Goal: Information Seeking & Learning: Find specific fact

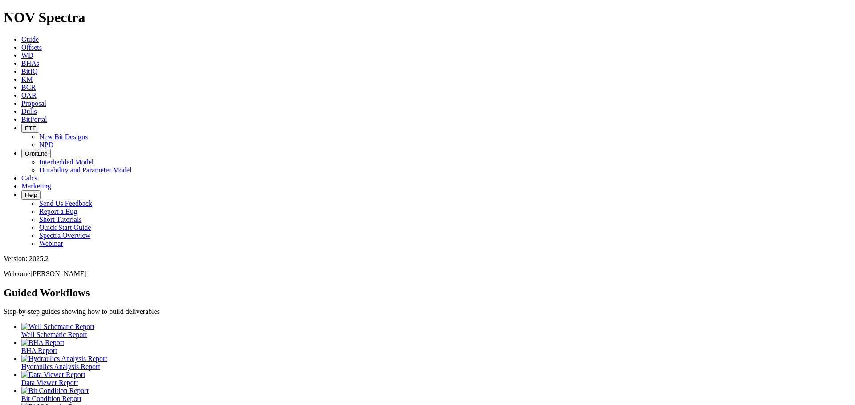
click at [37, 108] on link "Dulls" at bounding box center [29, 112] width 16 height 8
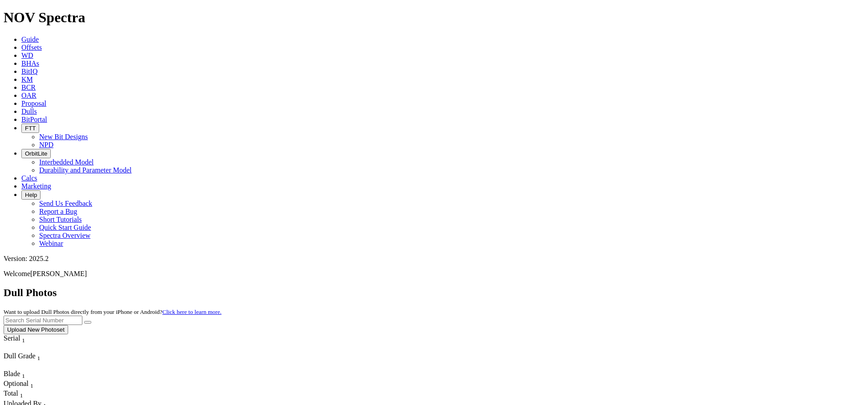
click at [82, 316] on input "text" at bounding box center [43, 320] width 79 height 9
paste input "A321368"
click at [91, 321] on button "submit" at bounding box center [87, 322] width 7 height 3
drag, startPoint x: 709, startPoint y: 43, endPoint x: 563, endPoint y: 45, distance: 146.4
click at [563, 287] on div "Dull Photos Want to upload Dull Photos directly from your iPhone or Android? Cl…" at bounding box center [427, 311] width 847 height 48
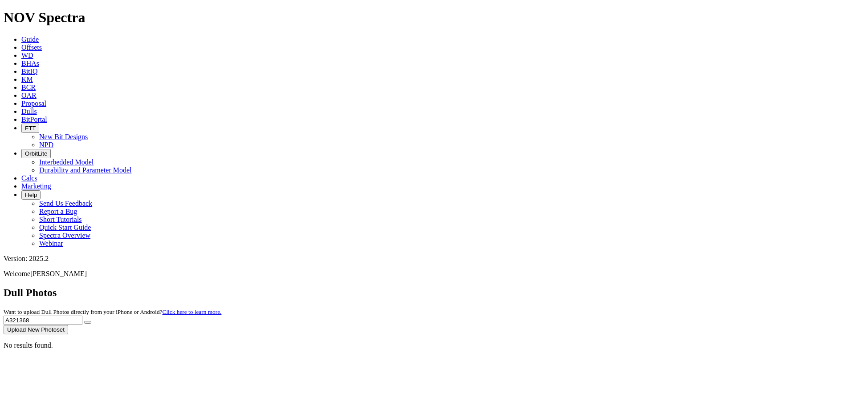
paste input "9"
click at [88, 323] on icon "submit" at bounding box center [88, 323] width 0 height 0
drag, startPoint x: 721, startPoint y: 38, endPoint x: 557, endPoint y: 36, distance: 163.8
click at [557, 287] on div "Dull Photos Want to upload Dull Photos directly from your iPhone or Android? Cl…" at bounding box center [427, 311] width 847 height 48
paste input "71"
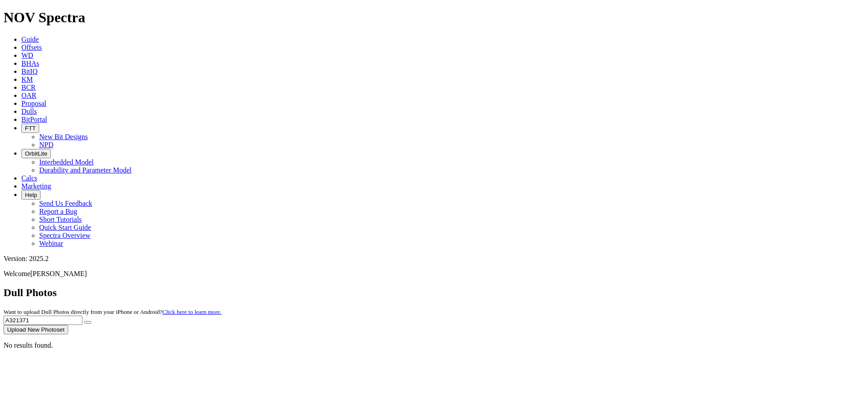
click at [91, 321] on button "submit" at bounding box center [87, 322] width 7 height 3
drag, startPoint x: 684, startPoint y: 44, endPoint x: 568, endPoint y: 31, distance: 116.0
click at [568, 287] on div "Dull Photos Want to upload Dull Photos directly from your iPhone or Android? Cl…" at bounding box center [427, 311] width 847 height 48
paste input "430"
click at [88, 323] on icon "submit" at bounding box center [88, 323] width 0 height 0
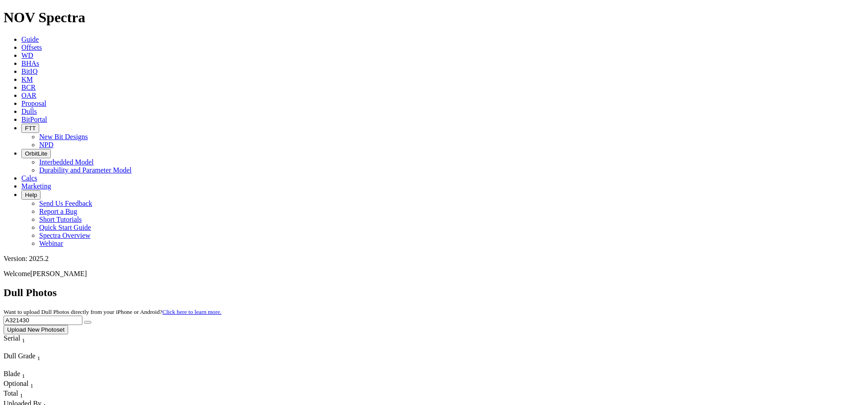
drag, startPoint x: 697, startPoint y: 39, endPoint x: 593, endPoint y: 33, distance: 104.3
click at [593, 287] on div "Dull Photos Want to upload Dull Photos directly from your iPhone or Android? Cl…" at bounding box center [427, 311] width 847 height 48
paste input "1"
click at [91, 321] on button "submit" at bounding box center [87, 322] width 7 height 3
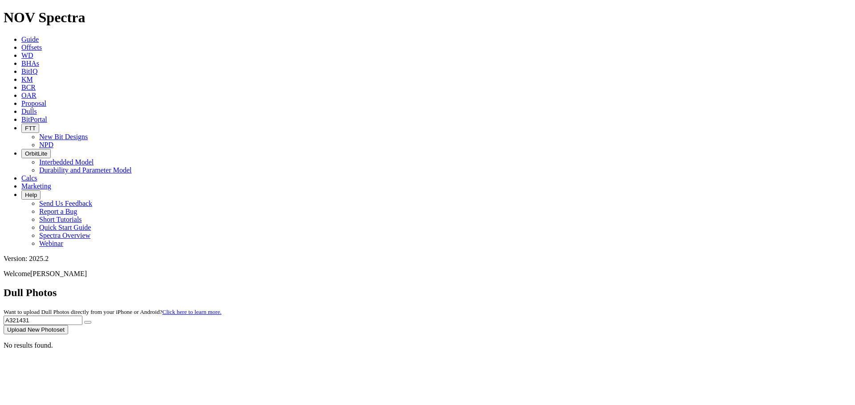
drag, startPoint x: 704, startPoint y: 42, endPoint x: 574, endPoint y: 38, distance: 129.6
click at [574, 287] on div "Dull Photos Want to upload Dull Photos directly from your iPhone or Android? Cl…" at bounding box center [427, 311] width 847 height 48
paste input "2"
click at [91, 321] on button "submit" at bounding box center [87, 322] width 7 height 3
drag, startPoint x: 678, startPoint y: 41, endPoint x: 580, endPoint y: 39, distance: 97.5
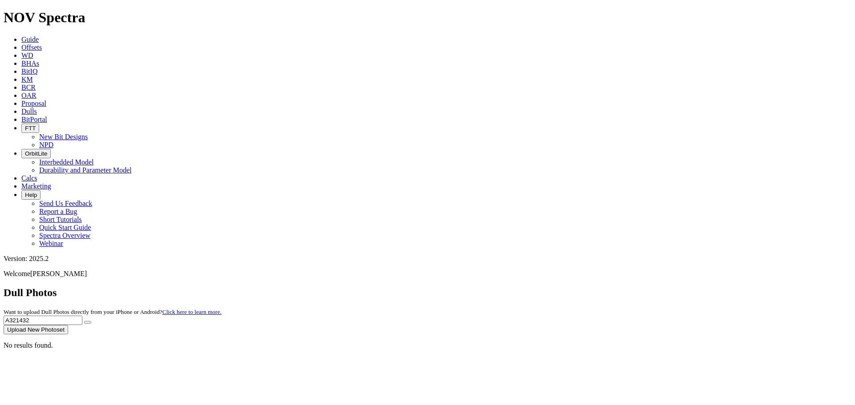
click at [580, 287] on div "Dull Photos Want to upload Dull Photos directly from your iPhone or Android? Cl…" at bounding box center [427, 311] width 847 height 48
paste input "3"
click at [764, 316] on span "A321433 Upload New Photoset" at bounding box center [427, 324] width 847 height 17
click at [88, 323] on icon "submit" at bounding box center [88, 323] width 0 height 0
drag, startPoint x: 672, startPoint y: 37, endPoint x: 598, endPoint y: 39, distance: 74.8
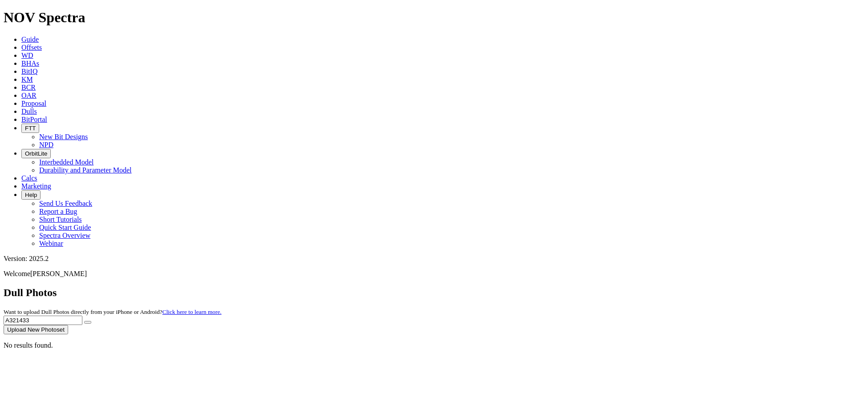
click at [597, 287] on div "Dull Photos Want to upload Dull Photos directly from your iPhone or Android? Cl…" at bounding box center [427, 311] width 847 height 48
paste input "726"
click at [88, 323] on icon "submit" at bounding box center [88, 323] width 0 height 0
drag, startPoint x: 699, startPoint y: 42, endPoint x: 602, endPoint y: 40, distance: 96.6
click at [602, 287] on div "Dull Photos Want to upload Dull Photos directly from your iPhone or Android? Cl…" at bounding box center [427, 311] width 847 height 48
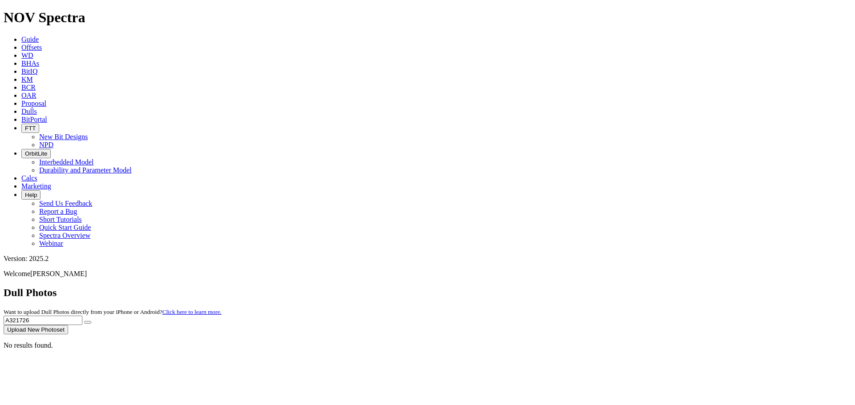
paste input "7"
click at [88, 323] on icon "submit" at bounding box center [88, 323] width 0 height 0
drag, startPoint x: 672, startPoint y: 37, endPoint x: 604, endPoint y: 41, distance: 69.1
click at [604, 287] on div "Dull Photos Want to upload Dull Photos directly from your iPhone or Android? Cl…" at bounding box center [427, 311] width 847 height 48
paste input "8"
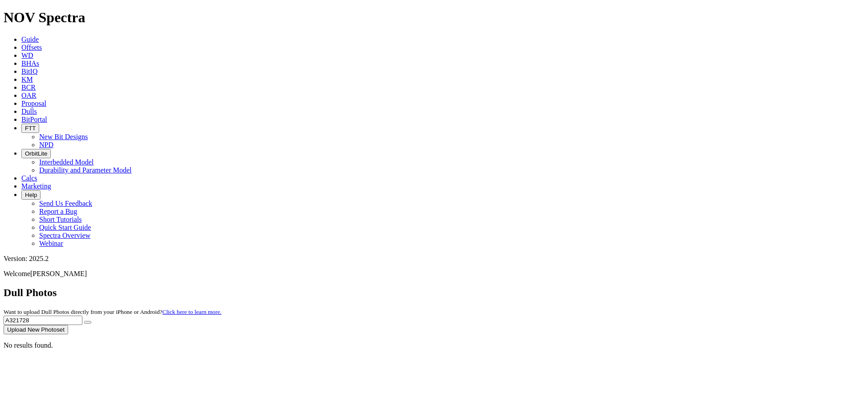
click at [88, 323] on icon "submit" at bounding box center [88, 323] width 0 height 0
drag, startPoint x: 719, startPoint y: 39, endPoint x: 477, endPoint y: 26, distance: 242.4
click at [477, 287] on div "Dull Photos Want to upload Dull Photos directly from your iPhone or Android? Cl…" at bounding box center [427, 311] width 847 height 48
paste input "174"
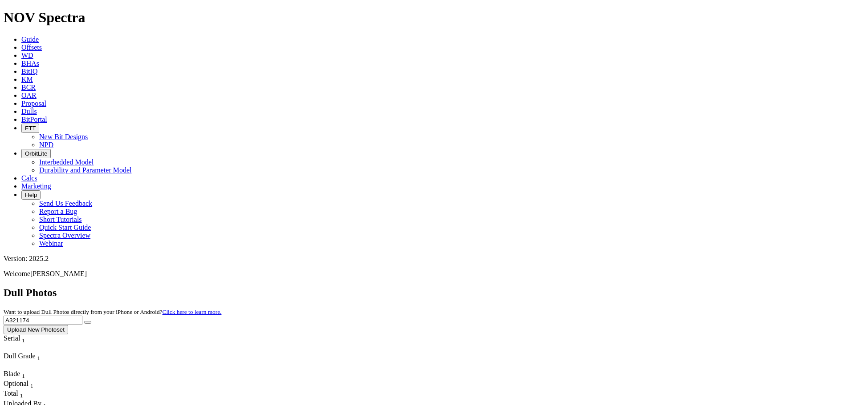
click at [88, 323] on icon "submit" at bounding box center [88, 323] width 0 height 0
drag, startPoint x: 686, startPoint y: 42, endPoint x: 515, endPoint y: 46, distance: 171.0
click at [515, 287] on div "Dull Photos Want to upload Dull Photos directly from your iPhone or Android? Cl…" at bounding box center [427, 311] width 847 height 48
paste input "329"
click at [91, 321] on button "submit" at bounding box center [87, 322] width 7 height 3
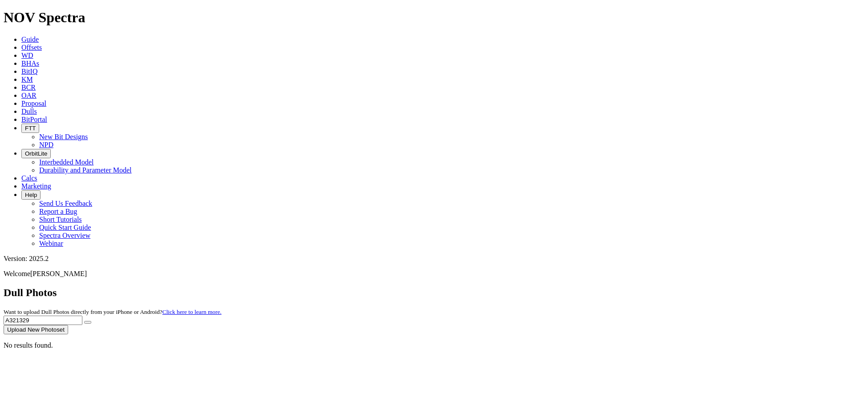
drag, startPoint x: 637, startPoint y: 37, endPoint x: 442, endPoint y: 35, distance: 195.4
click at [442, 287] on div "Dull Photos Want to upload Dull Photos directly from your iPhone or Android? Cl…" at bounding box center [427, 311] width 847 height 48
paste input "31"
click at [91, 321] on button "submit" at bounding box center [87, 322] width 7 height 3
drag, startPoint x: 691, startPoint y: 38, endPoint x: 466, endPoint y: 48, distance: 225.4
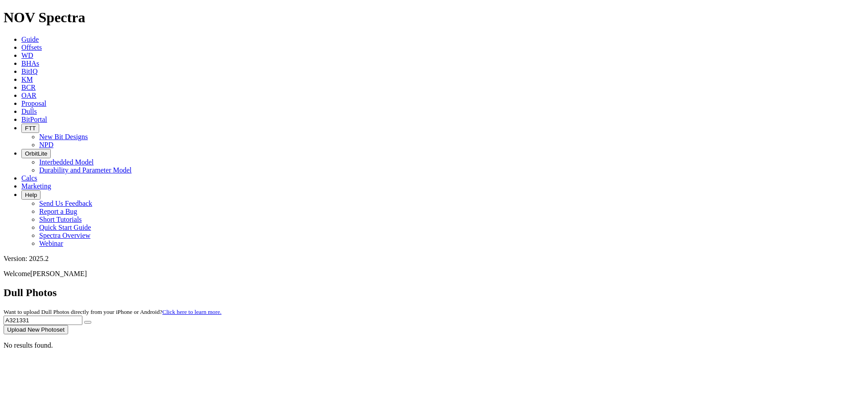
click at [466, 287] on div "Dull Photos Want to upload Dull Photos directly from your iPhone or Android? Cl…" at bounding box center [427, 311] width 847 height 48
paste input "2"
click at [88, 323] on icon "submit" at bounding box center [88, 323] width 0 height 0
drag, startPoint x: 689, startPoint y: 42, endPoint x: 545, endPoint y: 44, distance: 144.7
click at [545, 287] on div "Dull Photos Want to upload Dull Photos directly from your iPhone or Android? Cl…" at bounding box center [427, 311] width 847 height 48
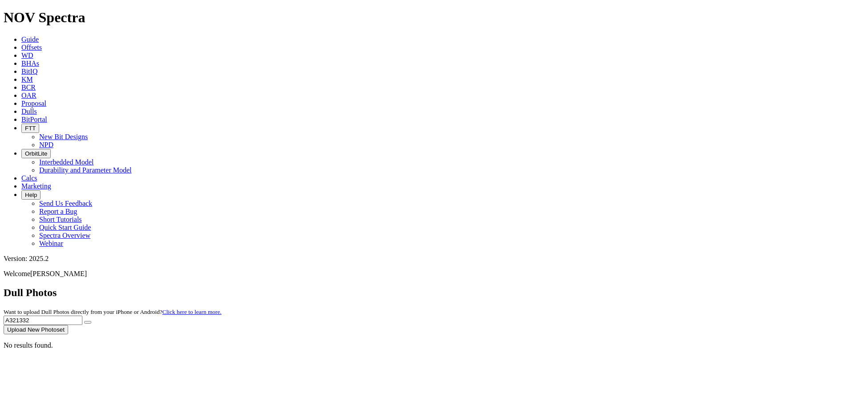
paste input "3"
click at [91, 321] on button "submit" at bounding box center [87, 322] width 7 height 3
drag, startPoint x: 693, startPoint y: 41, endPoint x: 554, endPoint y: 41, distance: 138.4
click at [554, 287] on div "Dull Photos Want to upload Dull Photos directly from your iPhone or Android? Cl…" at bounding box center [427, 311] width 847 height 48
paste input "44"
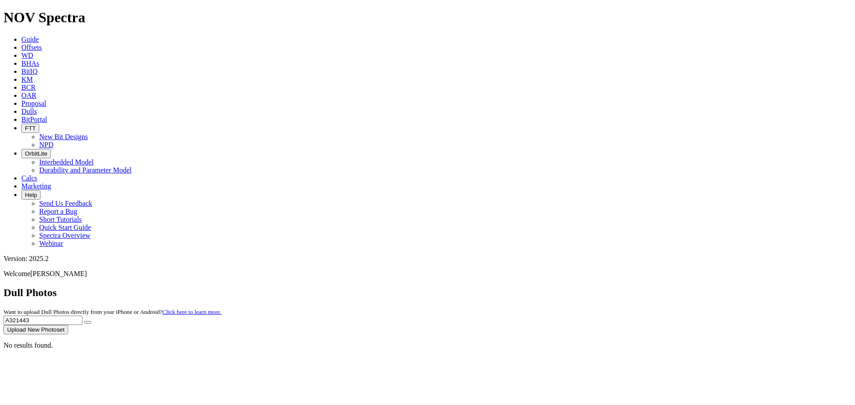
click at [91, 321] on button "submit" at bounding box center [87, 322] width 7 height 3
drag, startPoint x: 726, startPoint y: 45, endPoint x: 587, endPoint y: 37, distance: 139.0
click at [587, 287] on div "Dull Photos Want to upload Dull Photos directly from your iPhone or Android? Cl…" at bounding box center [427, 311] width 847 height 48
paste input "4"
click at [91, 321] on button "submit" at bounding box center [87, 322] width 7 height 3
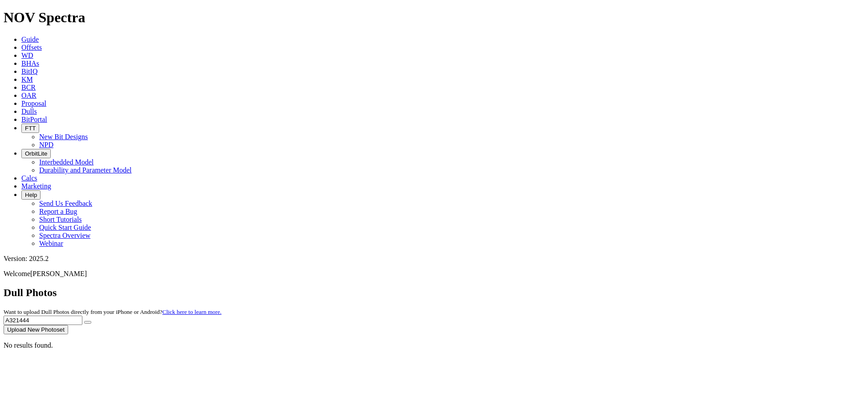
drag, startPoint x: 709, startPoint y: 39, endPoint x: 592, endPoint y: 34, distance: 116.7
click at [592, 287] on div "Dull Photos Want to upload Dull Photos directly from your iPhone or Android? Cl…" at bounding box center [427, 311] width 847 height 48
paste input "5"
click at [88, 323] on icon "submit" at bounding box center [88, 323] width 0 height 0
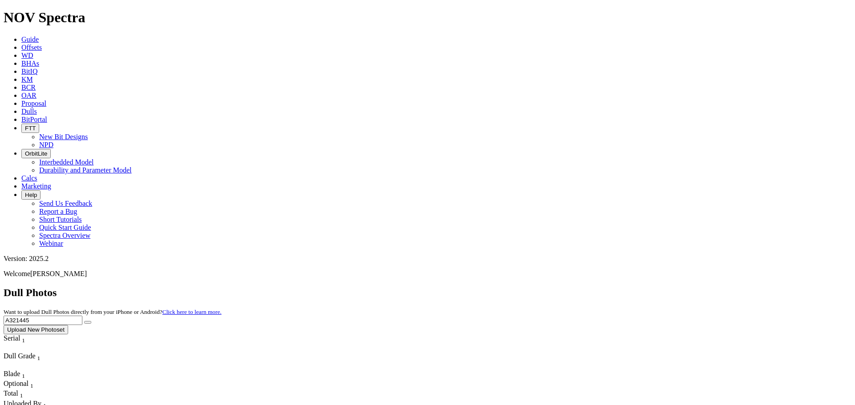
drag, startPoint x: 672, startPoint y: 38, endPoint x: 520, endPoint y: 35, distance: 151.8
click at [520, 287] on div "Dull Photos Want to upload Dull Photos directly from your iPhone or Android? Cl…" at bounding box center [427, 311] width 847 height 48
paste input "6"
click at [91, 321] on button "submit" at bounding box center [87, 322] width 7 height 3
drag, startPoint x: 710, startPoint y: 41, endPoint x: 549, endPoint y: 36, distance: 161.2
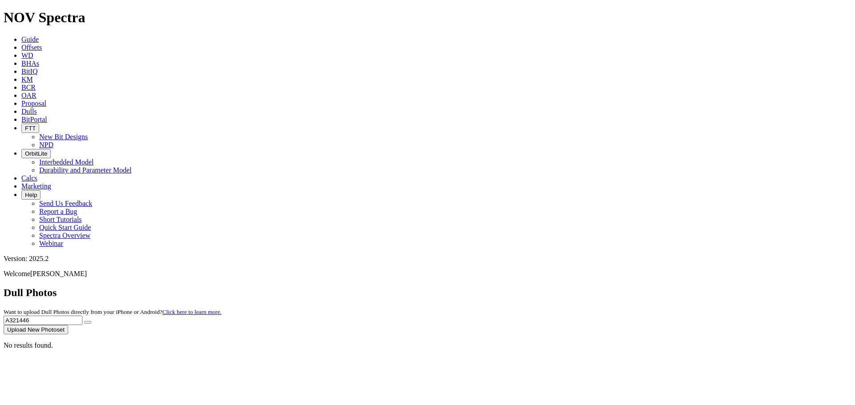
click at [549, 287] on div "Dull Photos Want to upload Dull Photos directly from your iPhone or Android? Cl…" at bounding box center [427, 311] width 847 height 48
paste input "7"
click at [91, 321] on button "submit" at bounding box center [87, 322] width 7 height 3
drag, startPoint x: 728, startPoint y: 35, endPoint x: 603, endPoint y: 38, distance: 125.1
click at [603, 287] on div "Dull Photos Want to upload Dull Photos directly from your iPhone or Android? Cl…" at bounding box center [427, 311] width 847 height 48
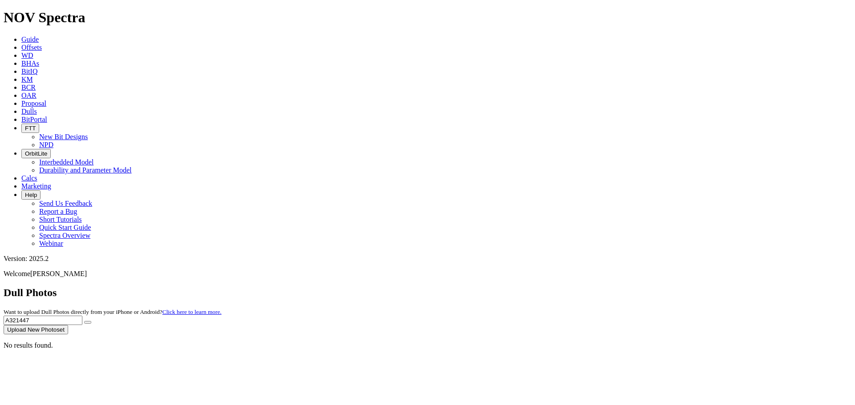
paste input "8"
click at [88, 323] on icon "submit" at bounding box center [88, 323] width 0 height 0
drag, startPoint x: 698, startPoint y: 38, endPoint x: 552, endPoint y: 42, distance: 145.6
click at [552, 287] on div "Dull Photos Want to upload Dull Photos directly from your iPhone or Android? Cl…" at bounding box center [427, 311] width 847 height 48
paste input "9"
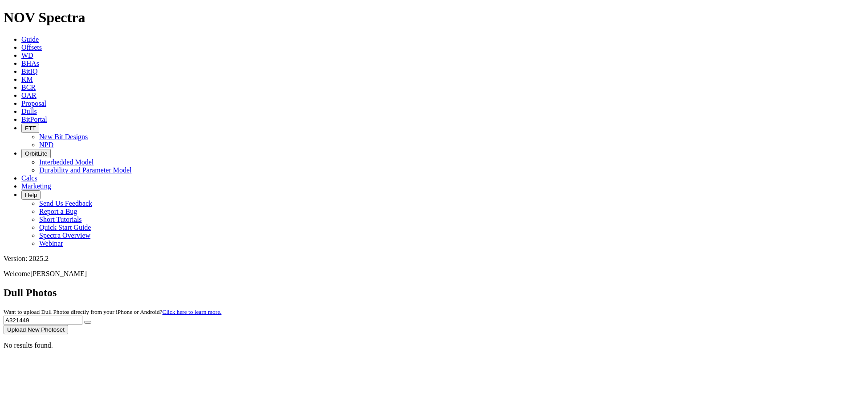
click at [91, 321] on button "submit" at bounding box center [87, 322] width 7 height 3
drag, startPoint x: 681, startPoint y: 39, endPoint x: 438, endPoint y: 33, distance: 242.6
click at [438, 287] on div "Dull Photos Want to upload Dull Photos directly from your iPhone or Android? Cl…" at bounding box center [427, 311] width 847 height 48
paste input "56"
click at [91, 321] on button "submit" at bounding box center [87, 322] width 7 height 3
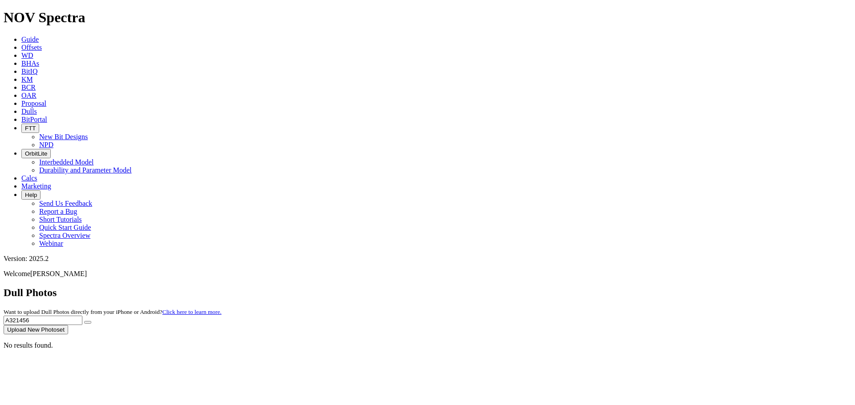
drag, startPoint x: 687, startPoint y: 36, endPoint x: 537, endPoint y: 38, distance: 150.0
click at [535, 287] on div "Dull Photos Want to upload Dull Photos directly from your iPhone or Android? Cl…" at bounding box center [427, 311] width 847 height 48
paste input "7"
click at [88, 323] on icon "submit" at bounding box center [88, 323] width 0 height 0
drag, startPoint x: 687, startPoint y: 42, endPoint x: 568, endPoint y: 36, distance: 118.5
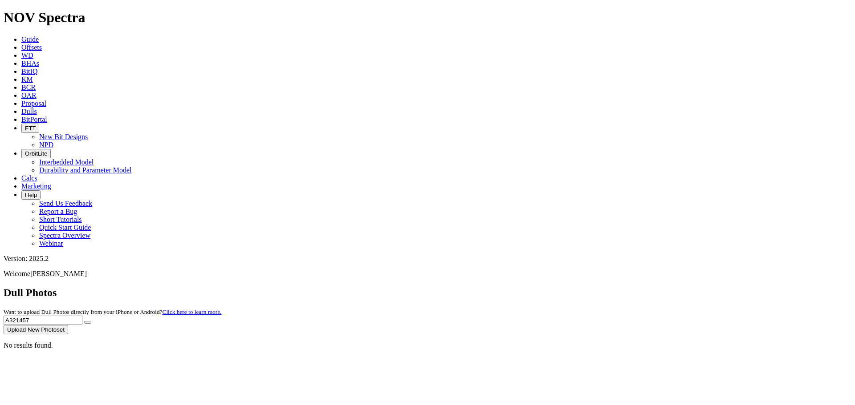
click at [568, 287] on div "Dull Photos Want to upload Dull Photos directly from your iPhone or Android? Cl…" at bounding box center [427, 311] width 847 height 48
paste input "8"
click at [88, 323] on icon "submit" at bounding box center [88, 323] width 0 height 0
drag, startPoint x: 692, startPoint y: 45, endPoint x: 535, endPoint y: 39, distance: 157.2
click at [535, 287] on div "Dull Photos Want to upload Dull Photos directly from your iPhone or Android? Cl…" at bounding box center [427, 311] width 847 height 48
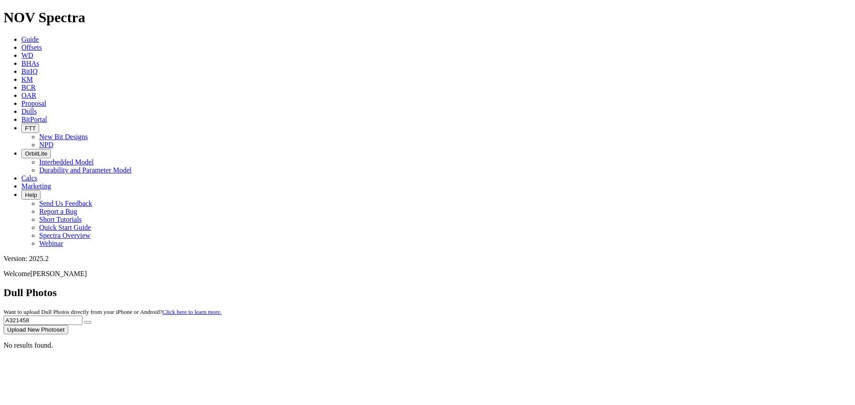
paste input "540"
click at [91, 321] on button "submit" at bounding box center [87, 322] width 7 height 3
drag, startPoint x: 669, startPoint y: 45, endPoint x: 566, endPoint y: 45, distance: 102.8
click at [566, 287] on div "Dull Photos Want to upload Dull Photos directly from your iPhone or Android? Cl…" at bounding box center [427, 311] width 847 height 48
paste input "99"
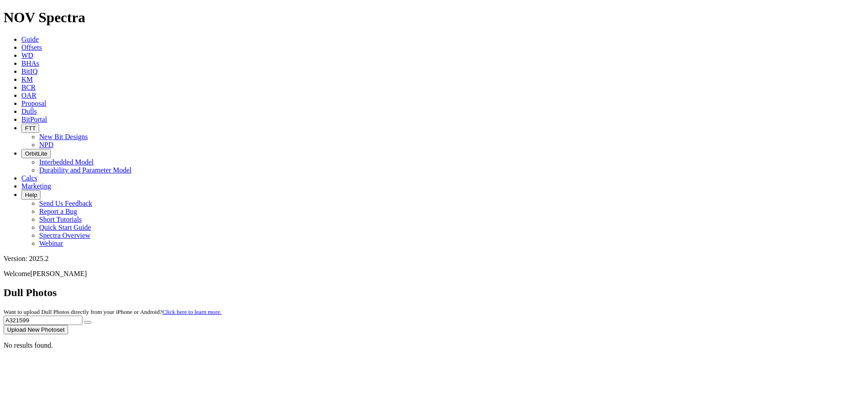
click at [88, 323] on icon "submit" at bounding box center [88, 323] width 0 height 0
drag, startPoint x: 677, startPoint y: 41, endPoint x: 616, endPoint y: 36, distance: 61.2
click at [616, 287] on div "Dull Photos Want to upload Dull Photos directly from your iPhone or Android? Cl…" at bounding box center [427, 311] width 847 height 48
paste input "600"
click at [88, 323] on icon "submit" at bounding box center [88, 323] width 0 height 0
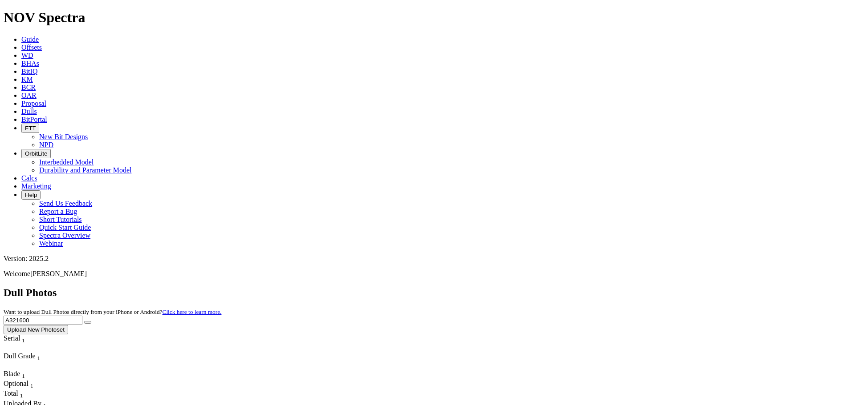
drag, startPoint x: 689, startPoint y: 44, endPoint x: 555, endPoint y: 31, distance: 134.6
click at [555, 287] on div "Dull Photos Want to upload Dull Photos directly from your iPhone or Android? Cl…" at bounding box center [427, 311] width 847 height 48
paste input "734"
click at [91, 321] on button "submit" at bounding box center [87, 322] width 7 height 3
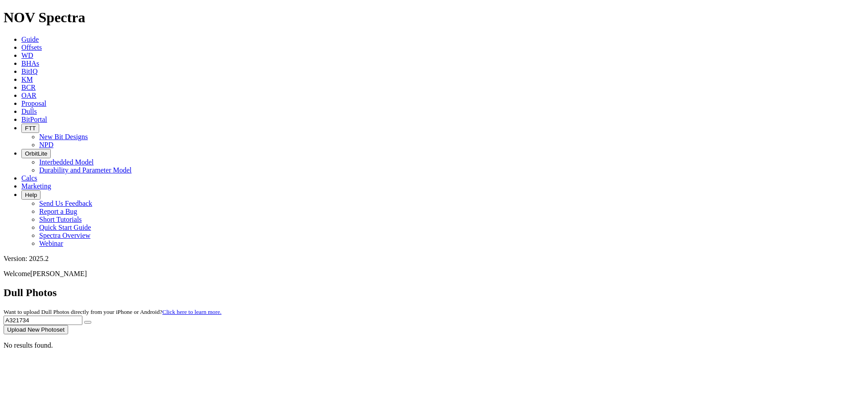
drag, startPoint x: 693, startPoint y: 36, endPoint x: 587, endPoint y: 26, distance: 106.0
click at [587, 287] on div "Dull Photos Want to upload Dull Photos directly from your iPhone or Android? Cl…" at bounding box center [427, 311] width 847 height 48
paste input "6"
click at [88, 323] on icon "submit" at bounding box center [88, 323] width 0 height 0
drag, startPoint x: 680, startPoint y: 40, endPoint x: 590, endPoint y: 38, distance: 89.9
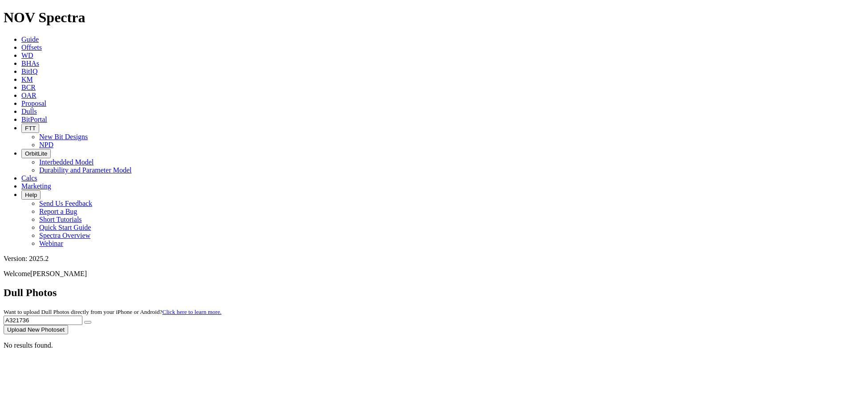
click at [590, 287] on div "Dull Photos Want to upload Dull Photos directly from your iPhone or Android? Cl…" at bounding box center [427, 311] width 847 height 48
paste input "7"
click at [88, 323] on icon "submit" at bounding box center [88, 323] width 0 height 0
drag, startPoint x: 689, startPoint y: 43, endPoint x: 598, endPoint y: 41, distance: 91.2
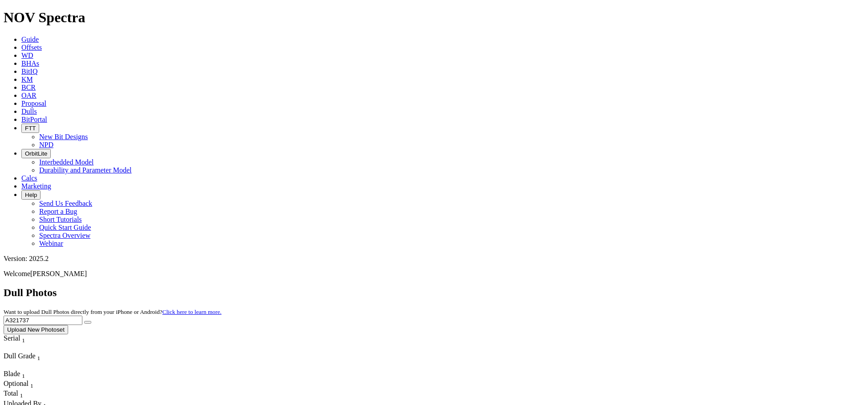
click at [598, 287] on div "Dull Photos Want to upload Dull Photos directly from your iPhone or Android? Cl…" at bounding box center [427, 311] width 847 height 48
paste input "8"
click at [91, 321] on button "submit" at bounding box center [87, 322] width 7 height 3
drag, startPoint x: 699, startPoint y: 40, endPoint x: 549, endPoint y: 37, distance: 150.0
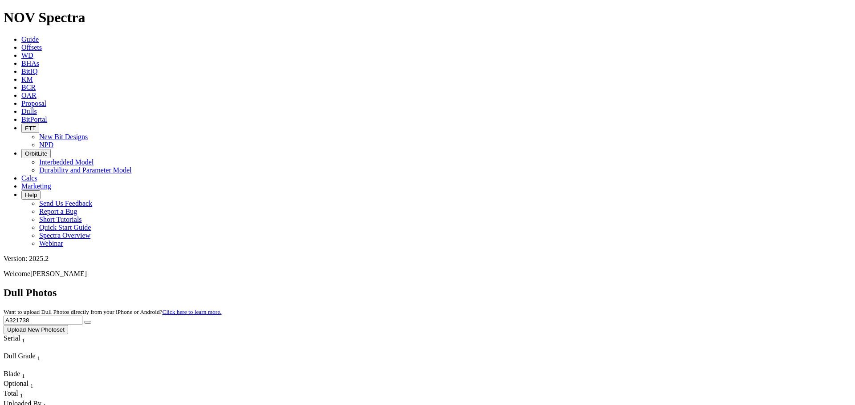
click at [549, 287] on div "Dull Photos Want to upload Dull Photos directly from your iPhone or Android? Cl…" at bounding box center [427, 311] width 847 height 48
paste input "9"
click at [91, 321] on button "submit" at bounding box center [87, 322] width 7 height 3
drag, startPoint x: 708, startPoint y: 38, endPoint x: 506, endPoint y: 32, distance: 201.7
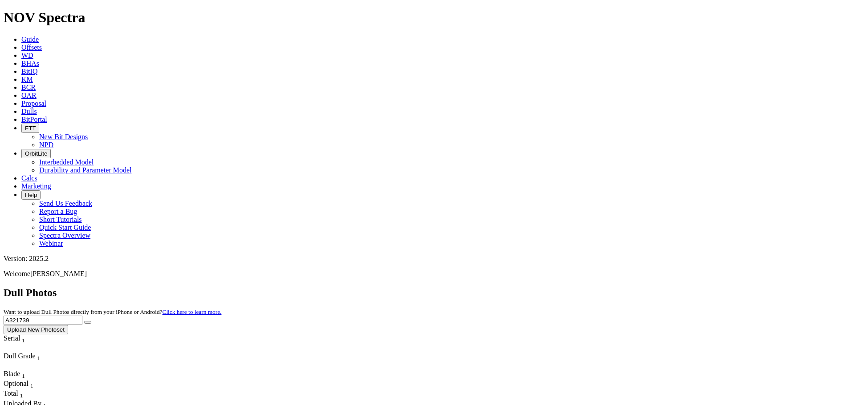
click at [506, 287] on div "Dull Photos Want to upload Dull Photos directly from your iPhone or Android? Cl…" at bounding box center [427, 311] width 847 height 48
paste input "40"
click at [88, 323] on icon "submit" at bounding box center [88, 323] width 0 height 0
drag, startPoint x: 718, startPoint y: 46, endPoint x: 576, endPoint y: 43, distance: 142.5
click at [576, 287] on div "Dull Photos Want to upload Dull Photos directly from your iPhone or Android? Cl…" at bounding box center [427, 311] width 847 height 48
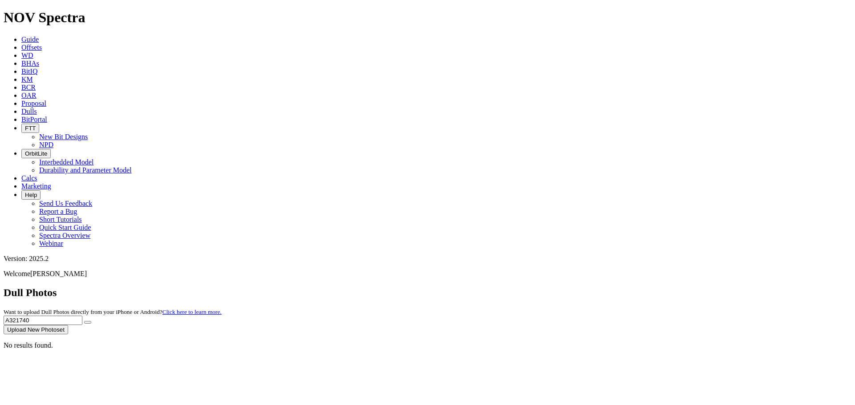
paste input "1"
click at [91, 321] on button "submit" at bounding box center [87, 322] width 7 height 3
drag, startPoint x: 719, startPoint y: 42, endPoint x: 498, endPoint y: 30, distance: 221.5
click at [498, 287] on div "Dull Photos Want to upload Dull Photos directly from your iPhone or Android? Cl…" at bounding box center [427, 311] width 847 height 48
paste input "86"
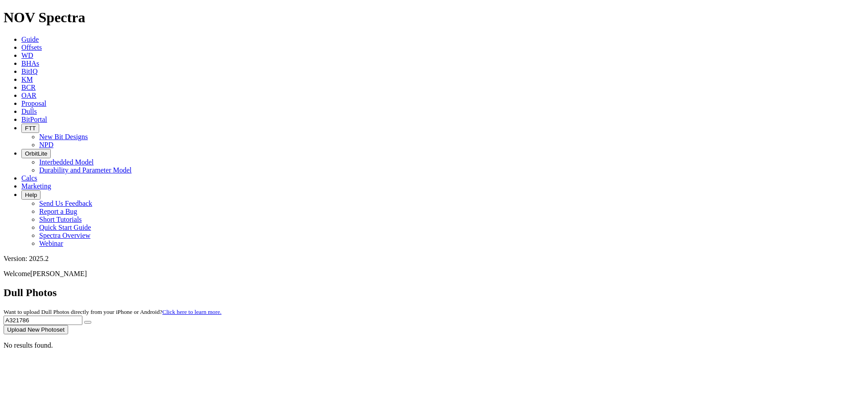
click at [88, 323] on icon "submit" at bounding box center [88, 323] width 0 height 0
drag, startPoint x: 681, startPoint y: 39, endPoint x: 502, endPoint y: 29, distance: 179.2
click at [502, 287] on div "Dull Photos Want to upload Dull Photos directly from your iPhone or Android? Cl…" at bounding box center [427, 311] width 847 height 48
paste input "811"
click at [91, 321] on button "submit" at bounding box center [87, 322] width 7 height 3
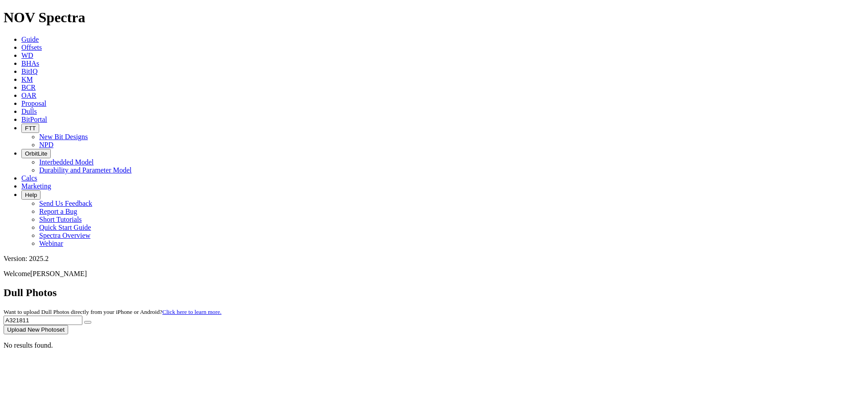
drag, startPoint x: 594, startPoint y: 38, endPoint x: 565, endPoint y: 38, distance: 28.9
click at [565, 287] on div "Dull Photos Want to upload Dull Photos directly from your iPhone or Android? Cl…" at bounding box center [427, 311] width 847 height 48
paste input "6"
click at [88, 323] on icon "submit" at bounding box center [88, 323] width 0 height 0
drag, startPoint x: 717, startPoint y: 38, endPoint x: 502, endPoint y: 40, distance: 215.0
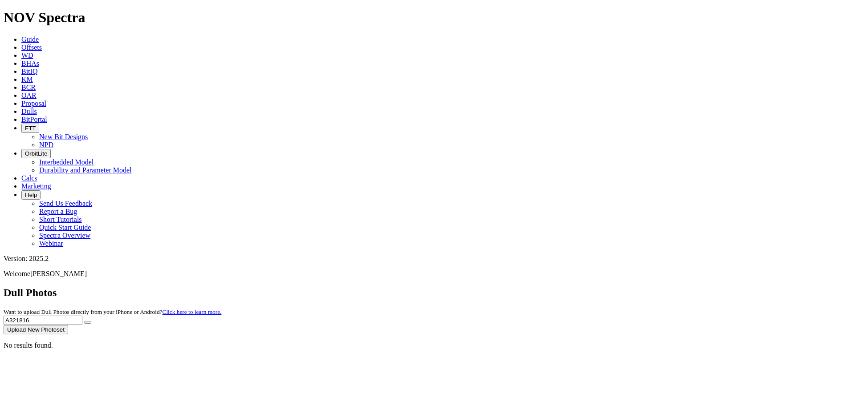
click at [502, 287] on div "Dull Photos Want to upload Dull Photos directly from your iPhone or Android? Cl…" at bounding box center [427, 311] width 847 height 48
paste input "7"
click at [88, 323] on icon "submit" at bounding box center [88, 323] width 0 height 0
drag, startPoint x: 690, startPoint y: 40, endPoint x: 603, endPoint y: 40, distance: 87.7
click at [603, 287] on div "Dull Photos Want to upload Dull Photos directly from your iPhone or Android? Cl…" at bounding box center [427, 311] width 847 height 48
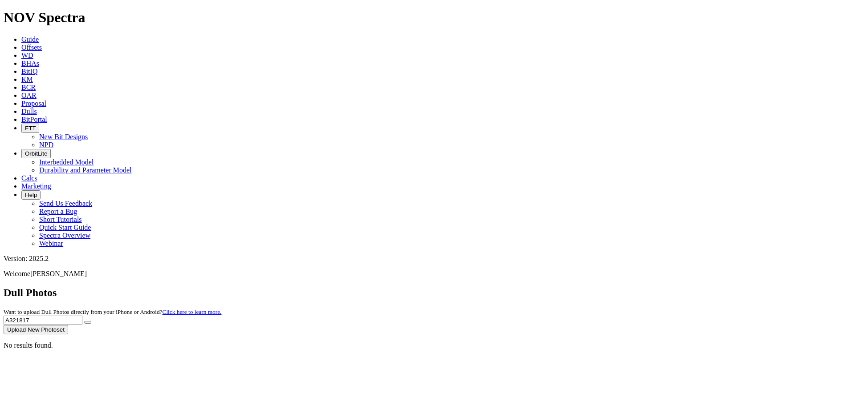
paste input "8"
click at [88, 323] on icon "submit" at bounding box center [88, 323] width 0 height 0
drag, startPoint x: 692, startPoint y: 39, endPoint x: 404, endPoint y: 51, distance: 287.7
click at [404, 287] on div "Dull Photos Want to upload Dull Photos directly from your iPhone or Android? Cl…" at bounding box center [427, 311] width 847 height 48
paste input "9"
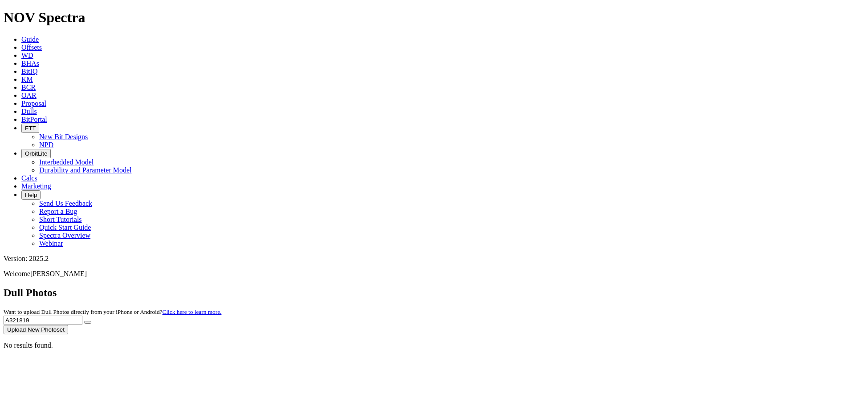
click at [88, 323] on icon "submit" at bounding box center [88, 323] width 0 height 0
drag, startPoint x: 673, startPoint y: 41, endPoint x: 594, endPoint y: 35, distance: 79.4
click at [594, 287] on div "Dull Photos Want to upload Dull Photos directly from your iPhone or Android? Cl…" at bounding box center [427, 311] width 847 height 48
paste input "21"
click at [91, 321] on button "submit" at bounding box center [87, 322] width 7 height 3
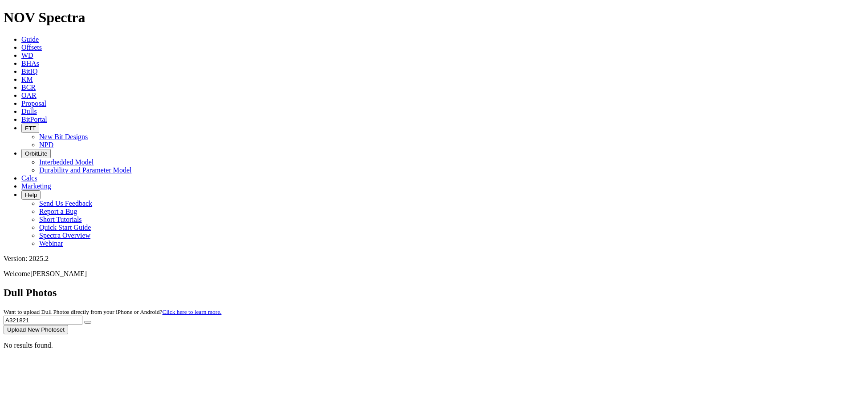
drag, startPoint x: 678, startPoint y: 39, endPoint x: 544, endPoint y: 39, distance: 134.4
click at [544, 287] on div "Dull Photos Want to upload Dull Photos directly from your iPhone or Android? Cl…" at bounding box center [427, 311] width 847 height 48
paste input "2"
click at [91, 321] on button "submit" at bounding box center [87, 322] width 7 height 3
drag, startPoint x: 676, startPoint y: 41, endPoint x: 552, endPoint y: 30, distance: 124.2
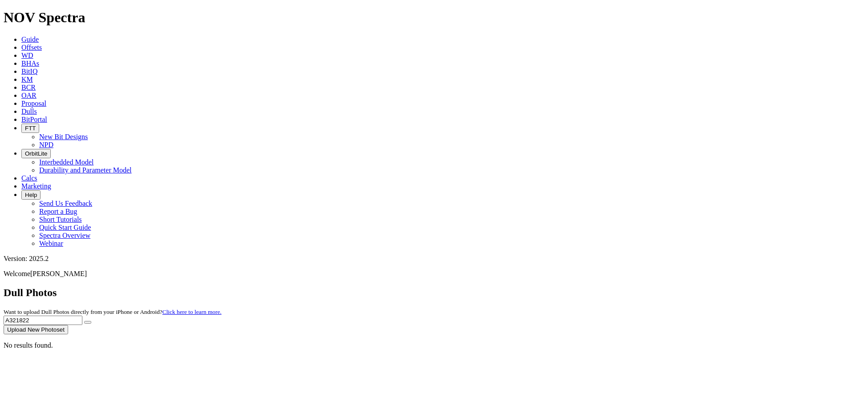
click at [552, 287] on div "Dull Photos Want to upload Dull Photos directly from your iPhone or Android? Cl…" at bounding box center [427, 311] width 847 height 48
paste input "4"
click at [91, 321] on button "submit" at bounding box center [87, 322] width 7 height 3
drag, startPoint x: 696, startPoint y: 39, endPoint x: 514, endPoint y: 40, distance: 182.5
click at [514, 287] on div "Dull Photos Want to upload Dull Photos directly from your iPhone or Android? Cl…" at bounding box center [427, 311] width 847 height 48
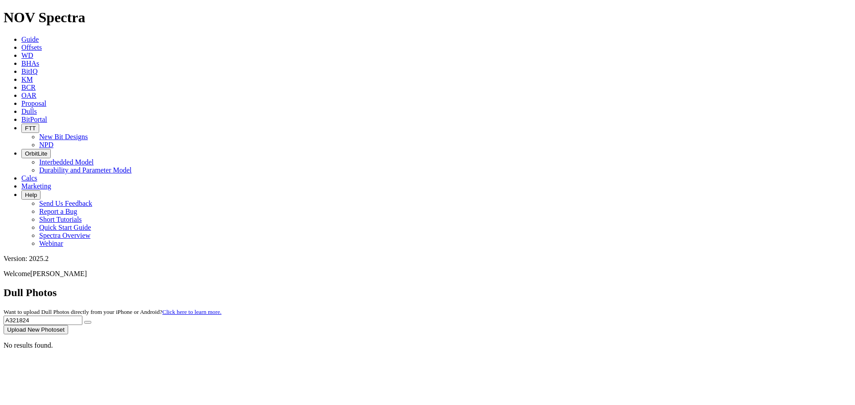
paste input "5"
click at [88, 323] on icon "submit" at bounding box center [88, 323] width 0 height 0
drag, startPoint x: 676, startPoint y: 40, endPoint x: 502, endPoint y: 53, distance: 173.6
click at [502, 287] on div "Dull Photos Want to upload Dull Photos directly from your iPhone or Android? Cl…" at bounding box center [427, 311] width 847 height 48
paste input "7"
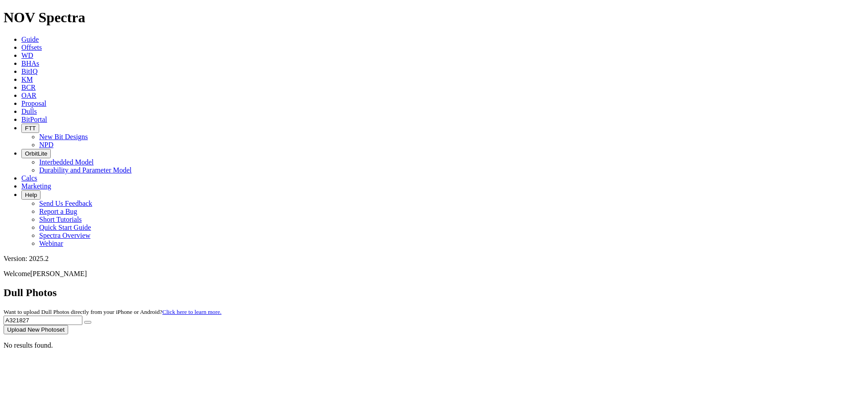
click at [91, 321] on button "submit" at bounding box center [87, 322] width 7 height 3
click at [82, 316] on input "A321827" at bounding box center [43, 320] width 79 height 9
click at [91, 321] on button "submit" at bounding box center [87, 322] width 7 height 3
click at [82, 316] on input "A32182*" at bounding box center [43, 320] width 79 height 9
click at [91, 321] on button "submit" at bounding box center [87, 322] width 7 height 3
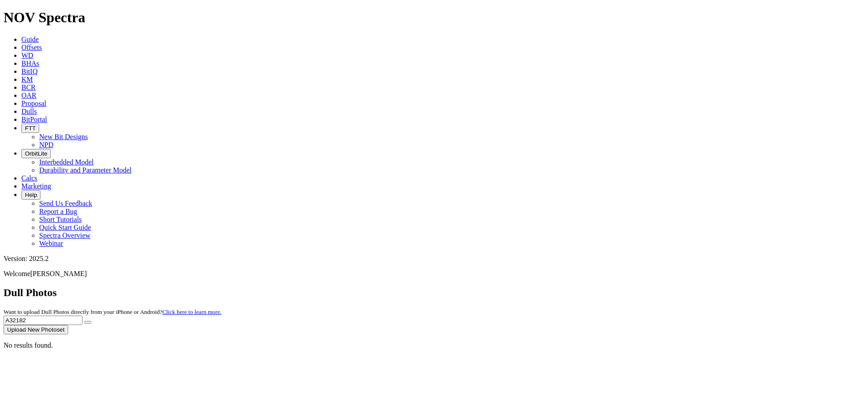
drag, startPoint x: 676, startPoint y: 43, endPoint x: 541, endPoint y: 43, distance: 134.9
click at [541, 287] on div "Dull Photos Want to upload Dull Photos directly from your iPhone or Android? Cl…" at bounding box center [427, 311] width 847 height 48
paste input "600"
click at [84, 321] on button "submit" at bounding box center [87, 322] width 7 height 3
drag, startPoint x: 555, startPoint y: 44, endPoint x: 486, endPoint y: 44, distance: 68.1
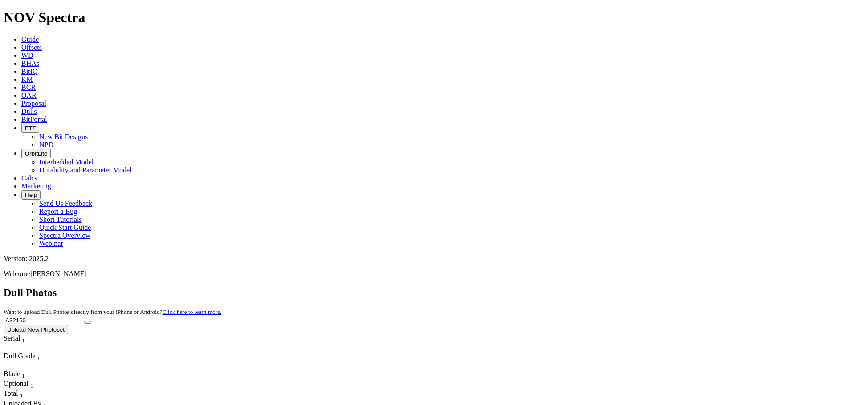
click at [486, 287] on div "Dull Photos Want to upload Dull Photos directly from your iPhone or Android? Cl…" at bounding box center [427, 311] width 847 height 48
paste input "817"
click at [88, 323] on icon "submit" at bounding box center [88, 323] width 0 height 0
click at [82, 316] on input "A321817" at bounding box center [43, 320] width 79 height 9
click at [88, 323] on icon "submit" at bounding box center [88, 323] width 0 height 0
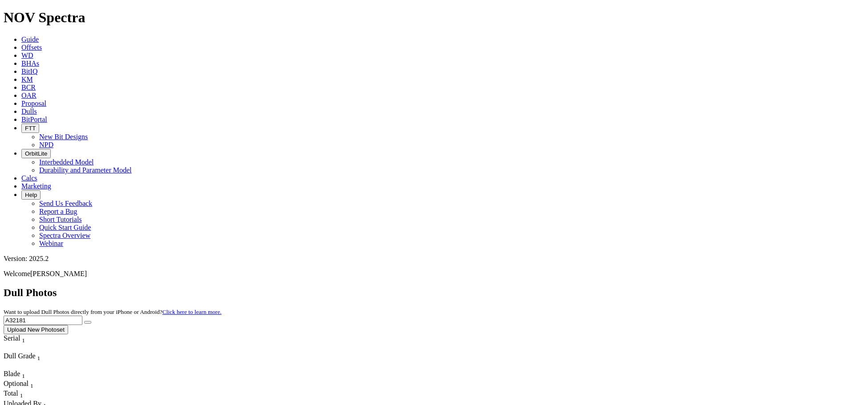
drag, startPoint x: 679, startPoint y: 41, endPoint x: 526, endPoint y: 39, distance: 153.1
click at [526, 287] on div "Dull Photos Want to upload Dull Photos directly from your iPhone or Android? Cl…" at bounding box center [427, 311] width 847 height 48
paste input "2"
click at [84, 321] on button "submit" at bounding box center [87, 322] width 7 height 3
drag, startPoint x: 677, startPoint y: 41, endPoint x: 336, endPoint y: 49, distance: 341.4
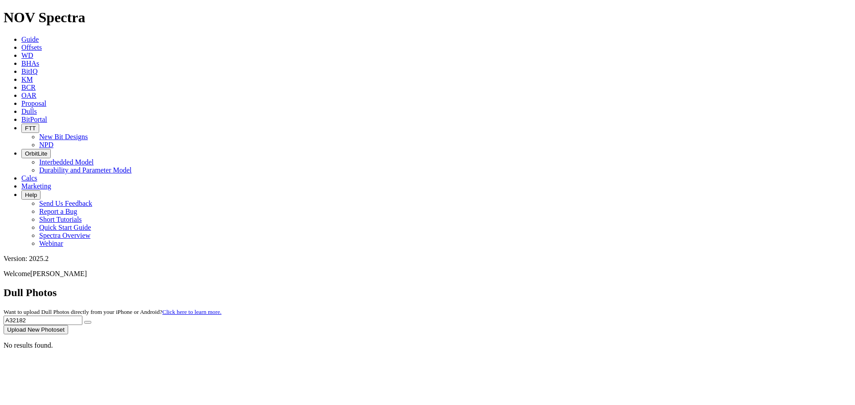
click at [336, 287] on div "Dull Photos Want to upload Dull Photos directly from your iPhone or Android? Cl…" at bounding box center [427, 311] width 847 height 48
paste input "30"
click at [84, 321] on button "submit" at bounding box center [87, 322] width 7 height 3
drag, startPoint x: 699, startPoint y: 45, endPoint x: 588, endPoint y: 39, distance: 110.5
click at [588, 287] on div "Dull Photos Want to upload Dull Photos directly from your iPhone or Android? Cl…" at bounding box center [427, 311] width 847 height 48
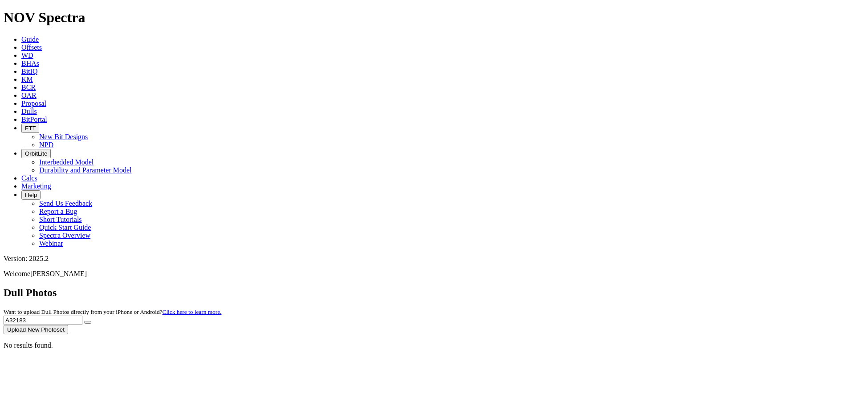
paste input "945"
click at [91, 321] on button "submit" at bounding box center [87, 322] width 7 height 3
drag, startPoint x: 693, startPoint y: 41, endPoint x: 453, endPoint y: 41, distance: 240.3
click at [454, 287] on div "Dull Photos Want to upload Dull Photos directly from your iPhone or Android? Cl…" at bounding box center [427, 311] width 847 height 48
paste input "63"
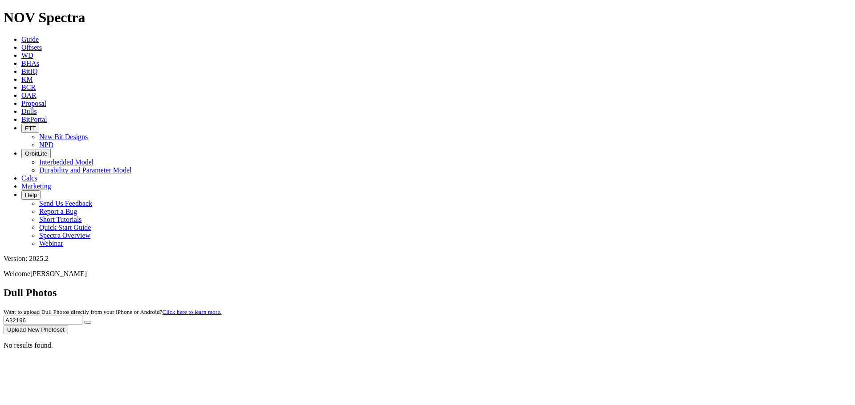
click at [84, 321] on button "submit" at bounding box center [87, 322] width 7 height 3
drag, startPoint x: 695, startPoint y: 33, endPoint x: 588, endPoint y: 34, distance: 106.4
click at [588, 287] on div "Dull Photos Want to upload Dull Photos directly from your iPhone or Android? Cl…" at bounding box center [427, 311] width 847 height 48
paste input "71"
click at [84, 321] on button "submit" at bounding box center [87, 322] width 7 height 3
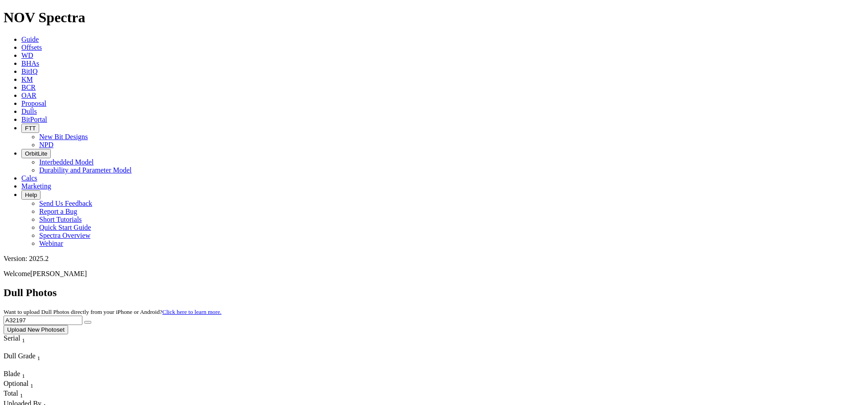
drag, startPoint x: 670, startPoint y: 37, endPoint x: 472, endPoint y: 41, distance: 198.1
click at [472, 287] on div "Dull Photos Want to upload Dull Photos directly from your iPhone or Android? Cl…" at bounding box center [427, 311] width 847 height 48
paste input "2104"
click at [84, 321] on button "submit" at bounding box center [87, 322] width 7 height 3
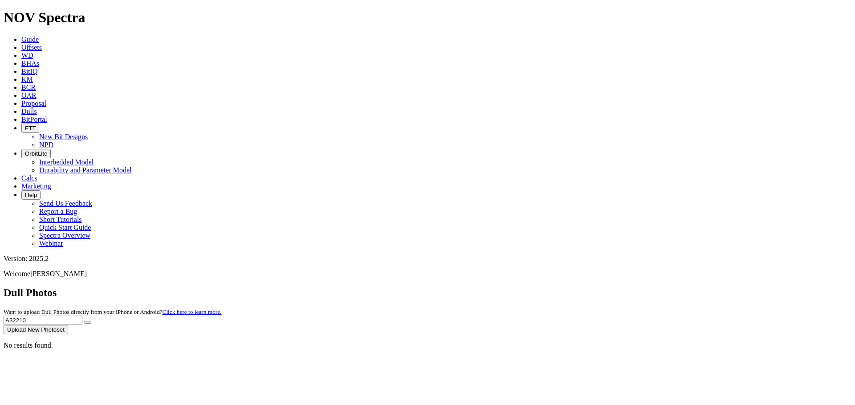
drag, startPoint x: 677, startPoint y: 44, endPoint x: 519, endPoint y: 34, distance: 158.3
click at [519, 287] on div "Dull Photos Want to upload Dull Photos directly from your iPhone or Android? Cl…" at bounding box center [427, 311] width 847 height 48
paste input "226"
click at [84, 321] on button "submit" at bounding box center [87, 322] width 7 height 3
drag, startPoint x: 678, startPoint y: 45, endPoint x: 498, endPoint y: 32, distance: 180.7
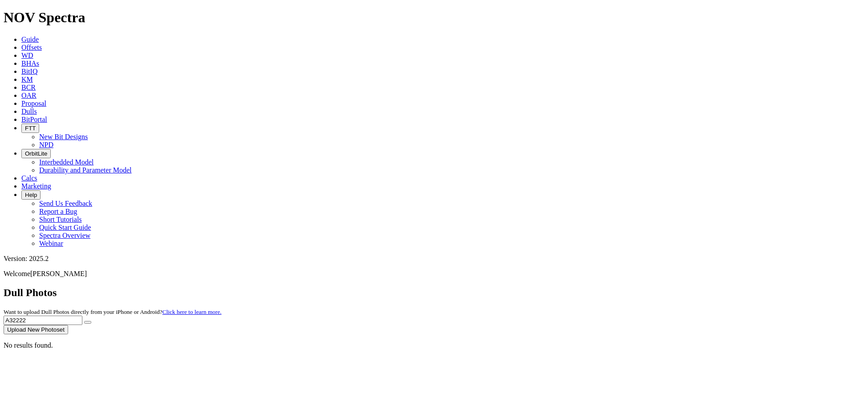
click at [498, 287] on div "Dull Photos Want to upload Dull Photos directly from your iPhone or Android? Cl…" at bounding box center [427, 311] width 847 height 48
paste input "678"
click at [84, 321] on button "submit" at bounding box center [87, 322] width 7 height 3
drag, startPoint x: 672, startPoint y: 44, endPoint x: 560, endPoint y: 41, distance: 111.3
click at [560, 287] on div "Dull Photos Want to upload Dull Photos directly from your iPhone or Android? Cl…" at bounding box center [427, 311] width 847 height 48
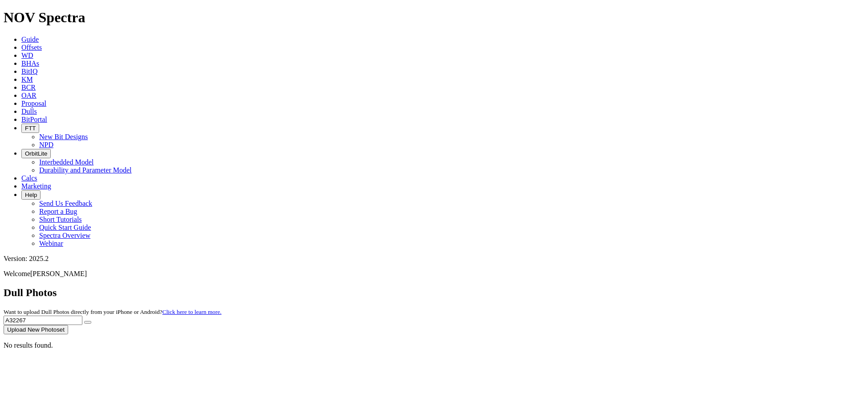
paste input "80"
type input "A32268"
click at [84, 321] on button "submit" at bounding box center [87, 322] width 7 height 3
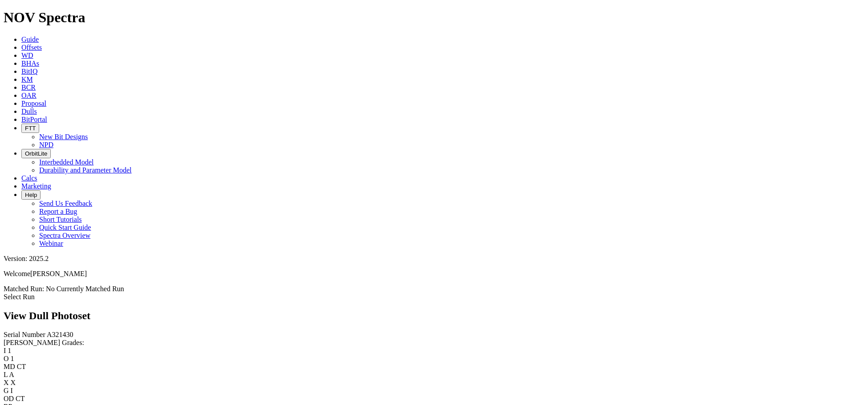
scroll to position [673, 0]
click at [64, 331] on div "Serial Number A321430 RH Dull Grades: I 1 O 1 MD CT L A X X G I OD CT RP _ Esti…" at bounding box center [427, 375] width 847 height 88
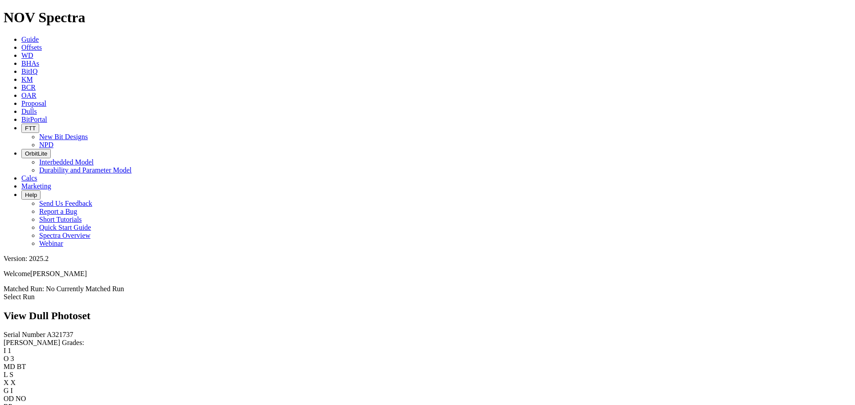
scroll to position [1596, 0]
